Goal: Task Accomplishment & Management: Complete application form

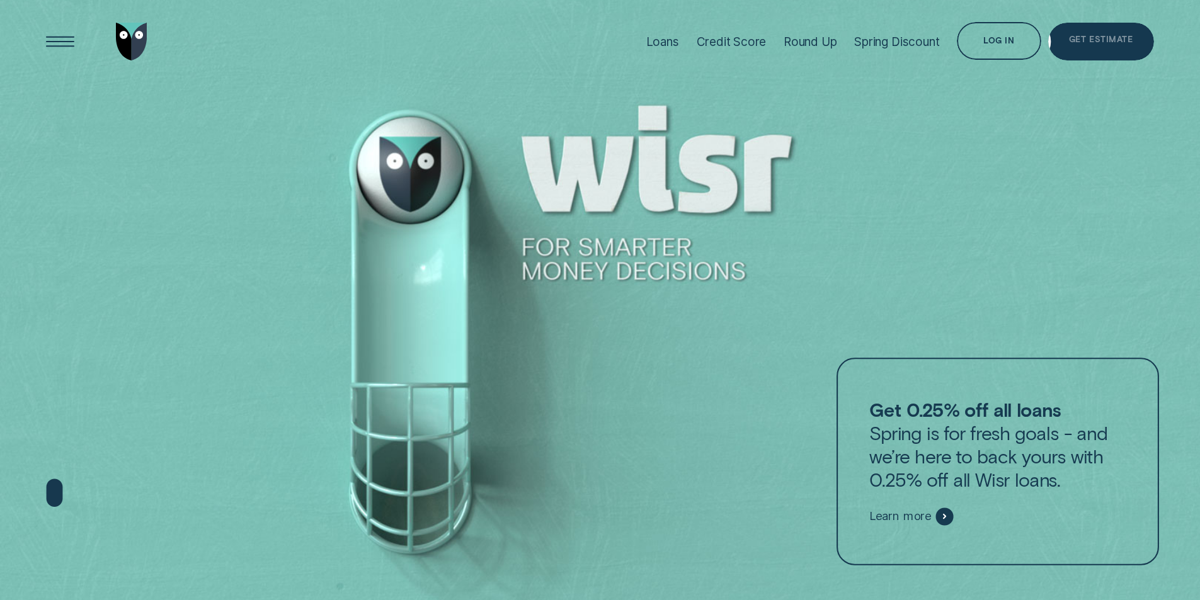
click at [1127, 40] on div "Get Estimate" at bounding box center [1101, 44] width 64 height 8
click at [1154, 20] on div "Loans Credit Score Round Up Spring Discount Log in Log in Customer Dashboard Vi…" at bounding box center [600, 42] width 1200 height 84
click at [1125, 28] on div "Get Estimate" at bounding box center [1101, 42] width 106 height 38
